Goal: Transaction & Acquisition: Purchase product/service

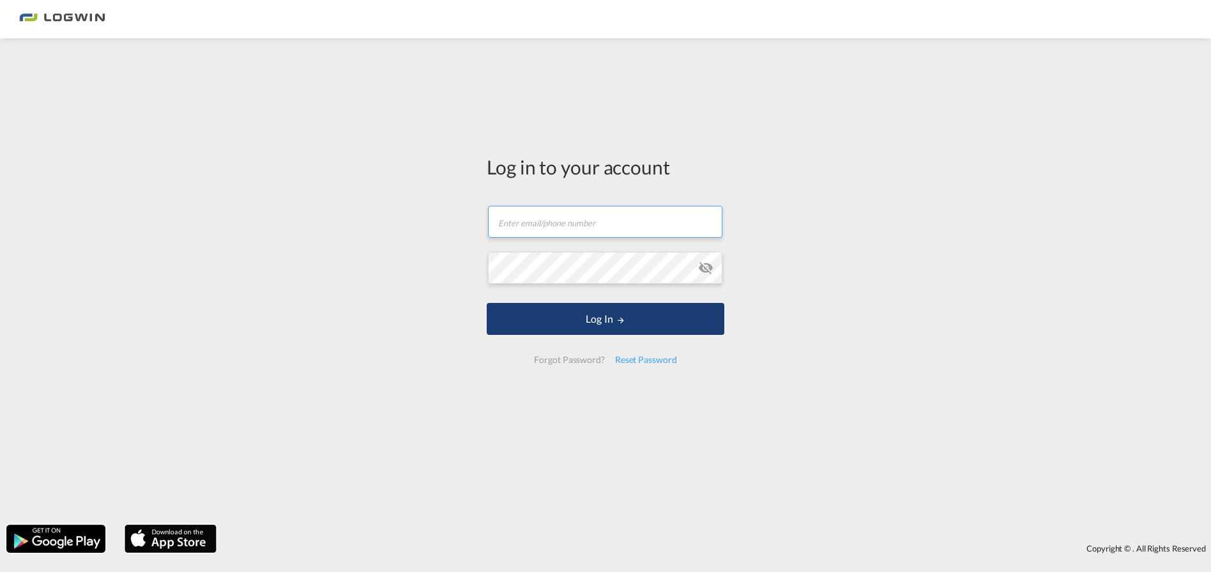
type input "[EMAIL_ADDRESS][PERSON_NAME][DOMAIN_NAME]"
click at [547, 321] on button "Log In" at bounding box center [606, 319] width 238 height 32
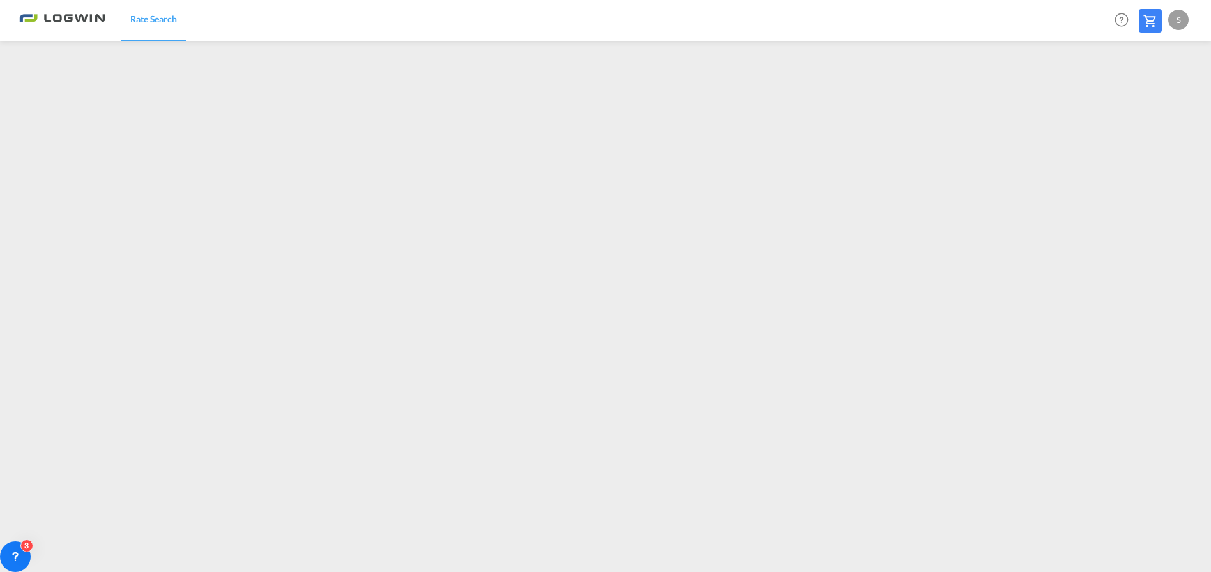
click at [1153, 19] on md-icon at bounding box center [1150, 20] width 15 height 15
